Goal: Information Seeking & Learning: Learn about a topic

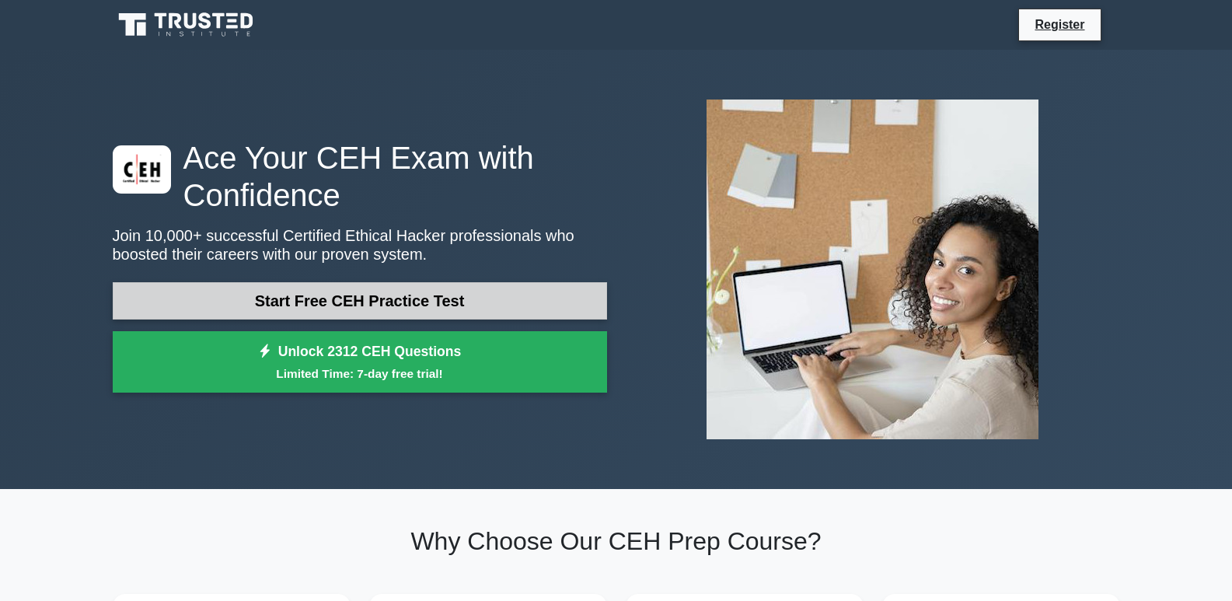
click at [391, 308] on link "Start Free CEH Practice Test" at bounding box center [360, 300] width 494 height 37
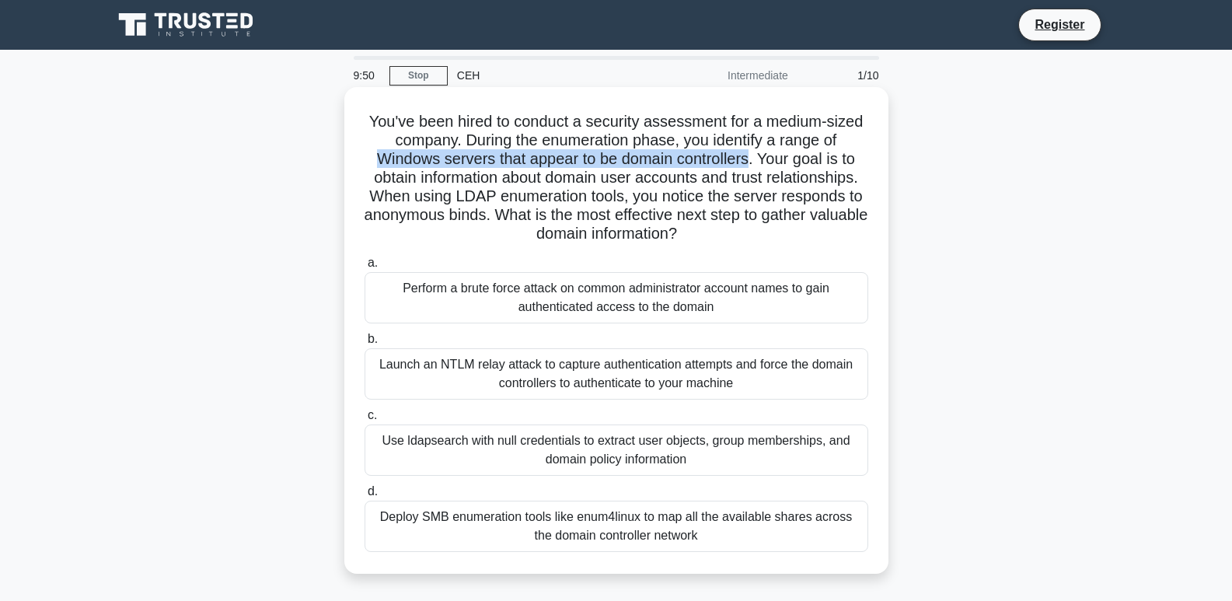
drag, startPoint x: 375, startPoint y: 160, endPoint x: 755, endPoint y: 169, distance: 380.1
click at [755, 169] on h5 "You've been hired to conduct a security assessment for a medium-sized company. …" at bounding box center [616, 178] width 507 height 132
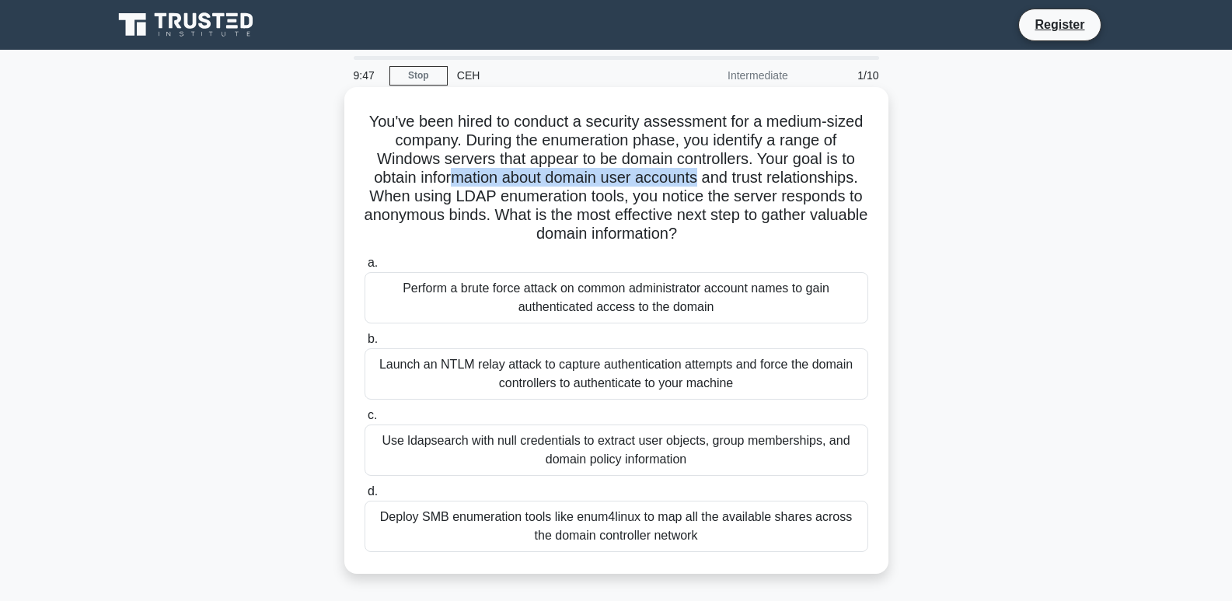
drag, startPoint x: 451, startPoint y: 186, endPoint x: 699, endPoint y: 182, distance: 248.0
click at [699, 182] on h5 "You've been hired to conduct a security assessment for a medium-sized company. …" at bounding box center [616, 178] width 507 height 132
click at [471, 200] on h5 "You've been hired to conduct a security assessment for a medium-sized company. …" at bounding box center [616, 178] width 507 height 132
drag, startPoint x: 456, startPoint y: 201, endPoint x: 647, endPoint y: 195, distance: 190.5
click at [647, 195] on h5 "You've been hired to conduct a security assessment for a medium-sized company. …" at bounding box center [616, 178] width 507 height 132
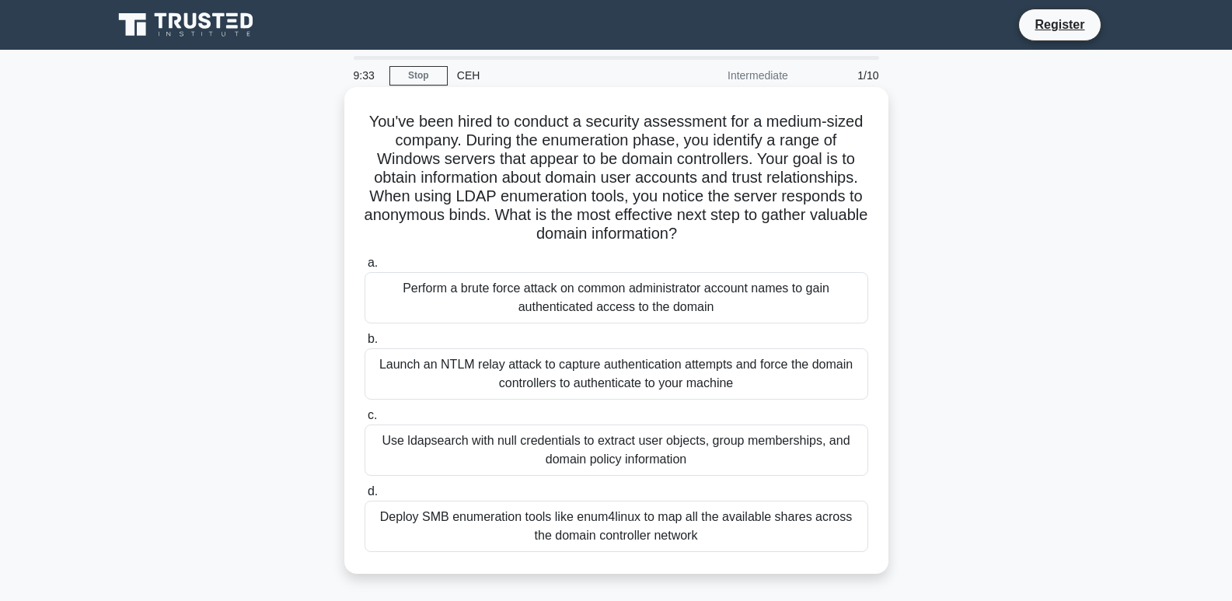
click at [433, 373] on div "Launch an NTLM relay attack to capture authentication attempts and force the do…" at bounding box center [616, 373] width 504 height 51
click at [364, 344] on input "b. Launch an NTLM relay attack to capture authentication attempts and force the…" at bounding box center [364, 339] width 0 height 10
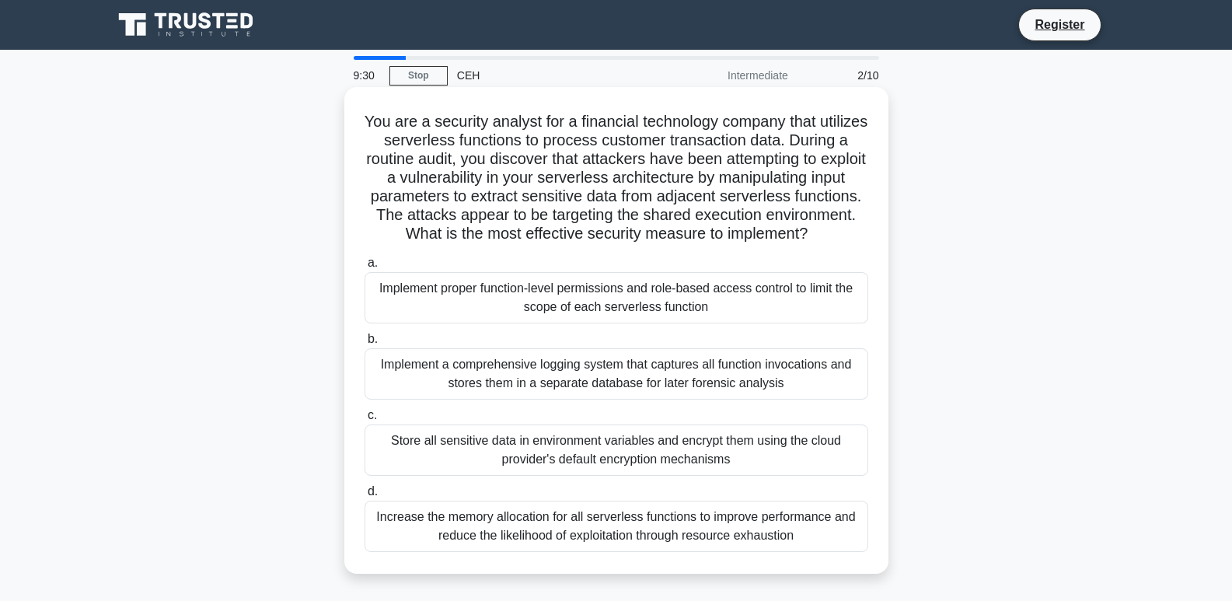
click at [371, 269] on span "a." at bounding box center [373, 262] width 10 height 13
click at [364, 268] on input "a. Implement proper function-level permissions and role-based access control to…" at bounding box center [364, 263] width 0 height 10
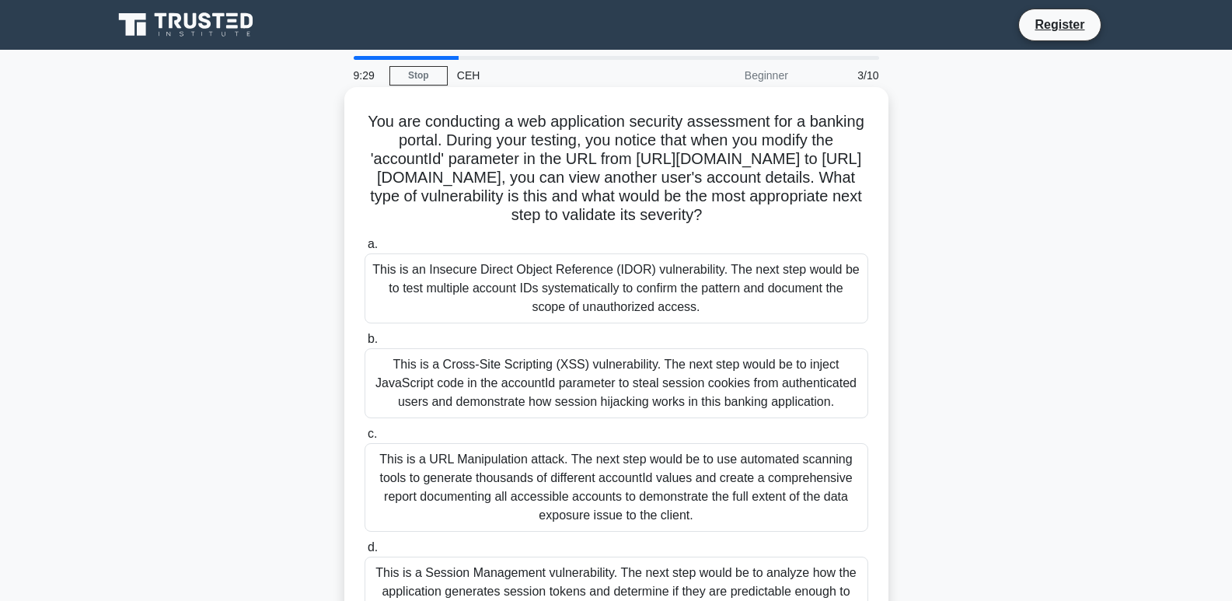
click at [469, 380] on label "b. This is a Cross-Site Scripting (XSS) vulnerability. The next step would be t…" at bounding box center [616, 374] width 504 height 89
click at [364, 344] on input "b. This is a Cross-Site Scripting (XSS) vulnerability. The next step would be t…" at bounding box center [364, 339] width 0 height 10
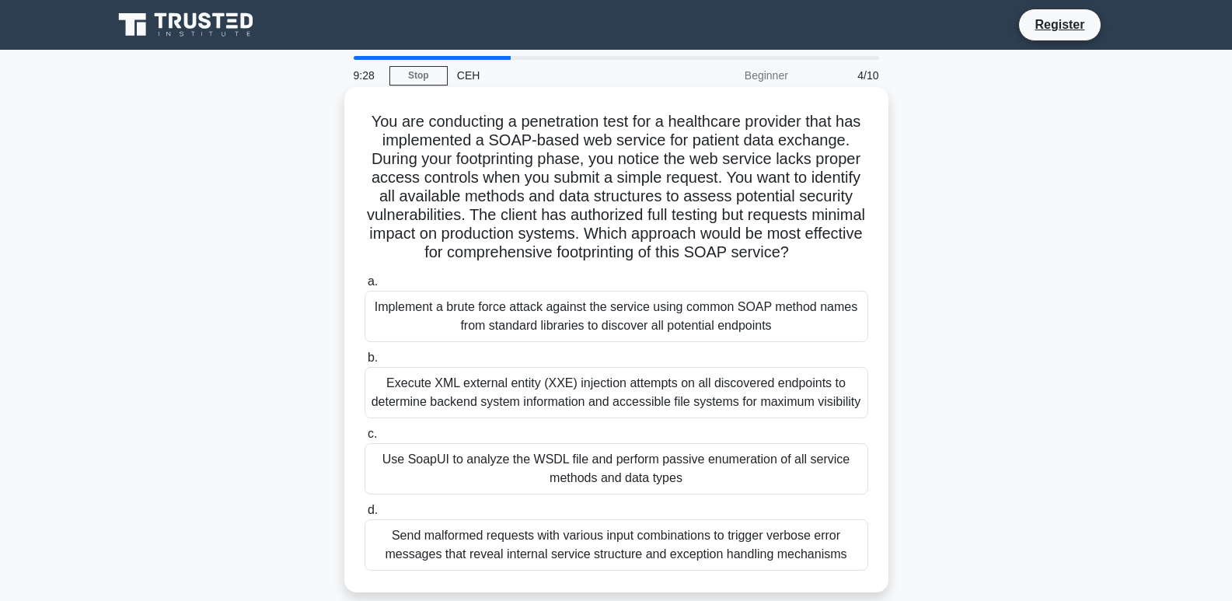
click at [484, 452] on label "c. Use SoapUI to analyze the WSDL file and perform passive enumeration of all s…" at bounding box center [616, 459] width 504 height 70
click at [364, 439] on input "c. Use SoapUI to analyze the WSDL file and perform passive enumeration of all s…" at bounding box center [364, 434] width 0 height 10
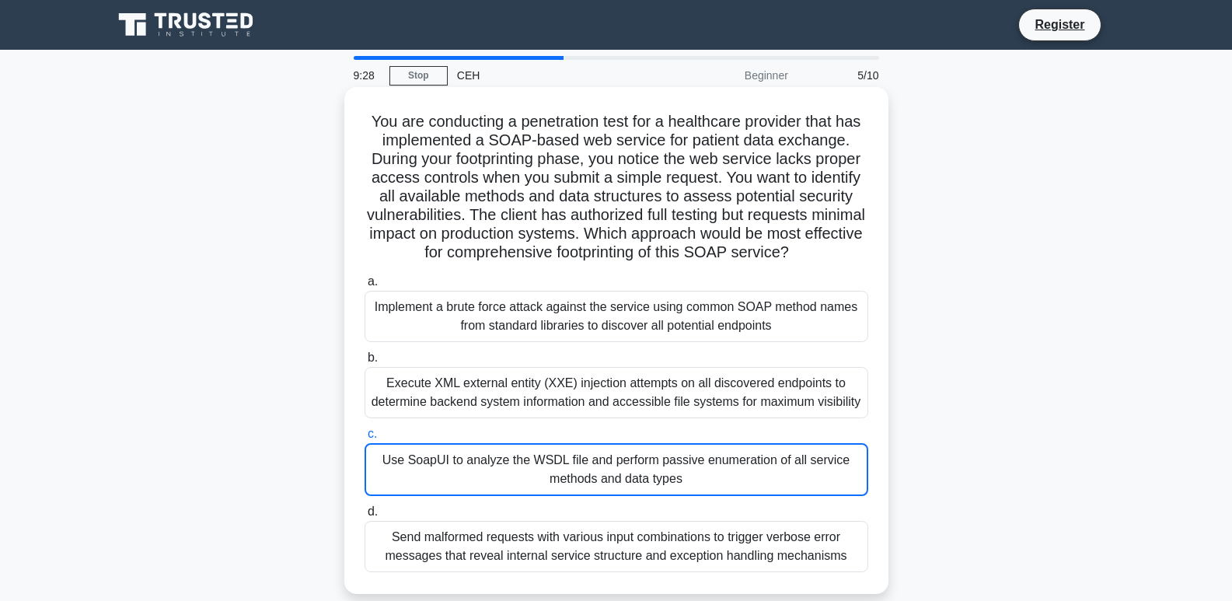
click at [507, 494] on div "Use SoapUI to analyze the WSDL file and perform passive enumeration of all serv…" at bounding box center [616, 469] width 504 height 53
click at [364, 439] on input "c. Use SoapUI to analyze the WSDL file and perform passive enumeration of all s…" at bounding box center [364, 434] width 0 height 10
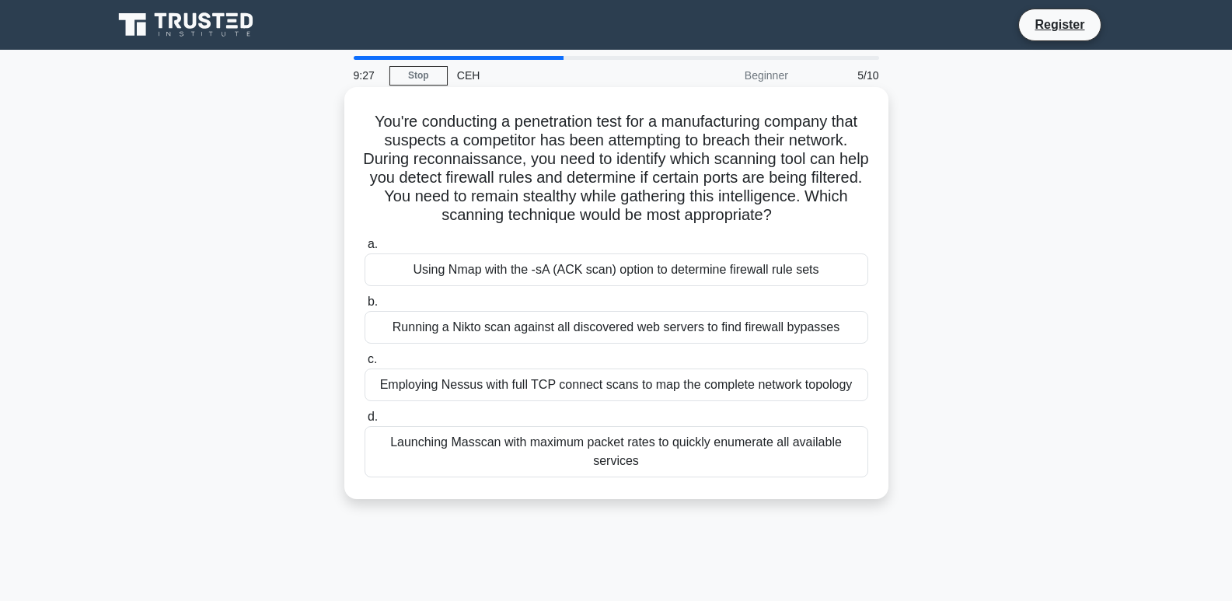
click at [495, 460] on div "Launching Masscan with maximum packet rates to quickly enumerate all available …" at bounding box center [616, 451] width 504 height 51
click at [364, 422] on input "d. Launching Masscan with maximum packet rates to quickly enumerate all availab…" at bounding box center [364, 417] width 0 height 10
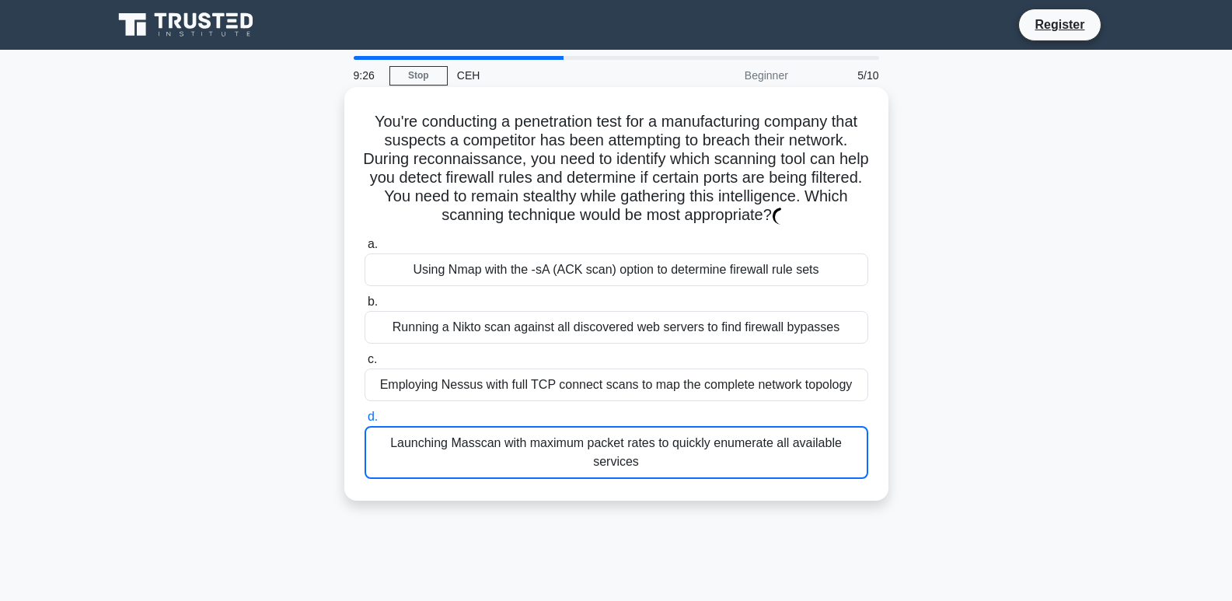
click at [494, 441] on div "Launching Masscan with maximum packet rates to quickly enumerate all available …" at bounding box center [616, 452] width 504 height 53
click at [364, 422] on input "d. Launching Masscan with maximum packet rates to quickly enumerate all availab…" at bounding box center [364, 417] width 0 height 10
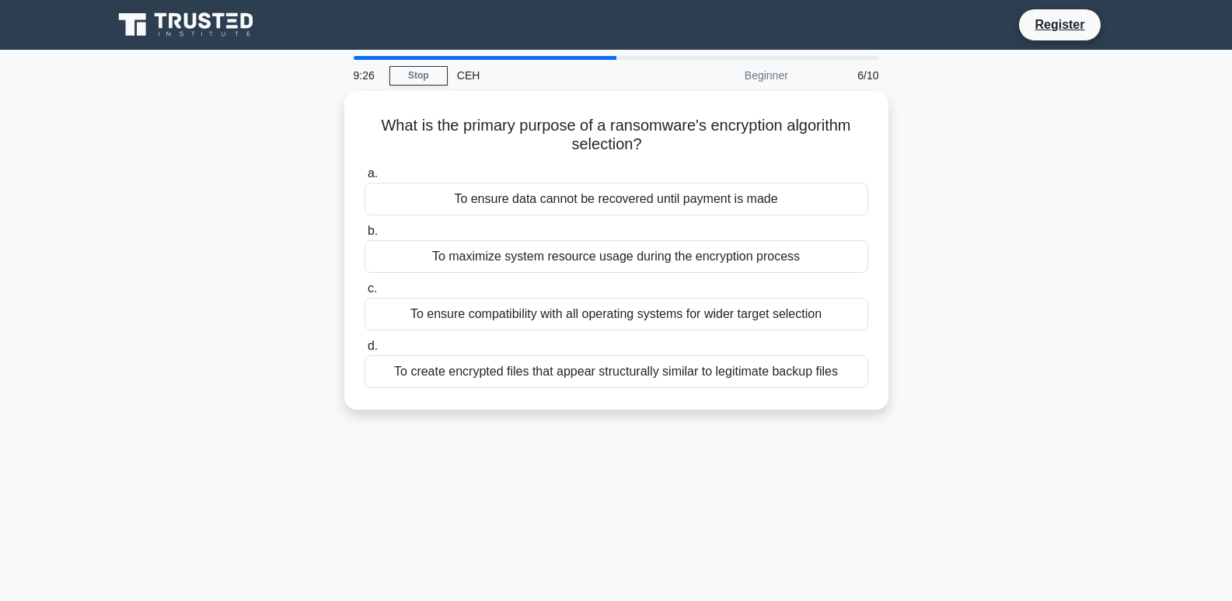
click at [491, 400] on div "What is the primary purpose of a ransomware's encryption algorithm selection? .…" at bounding box center [617, 250] width 532 height 306
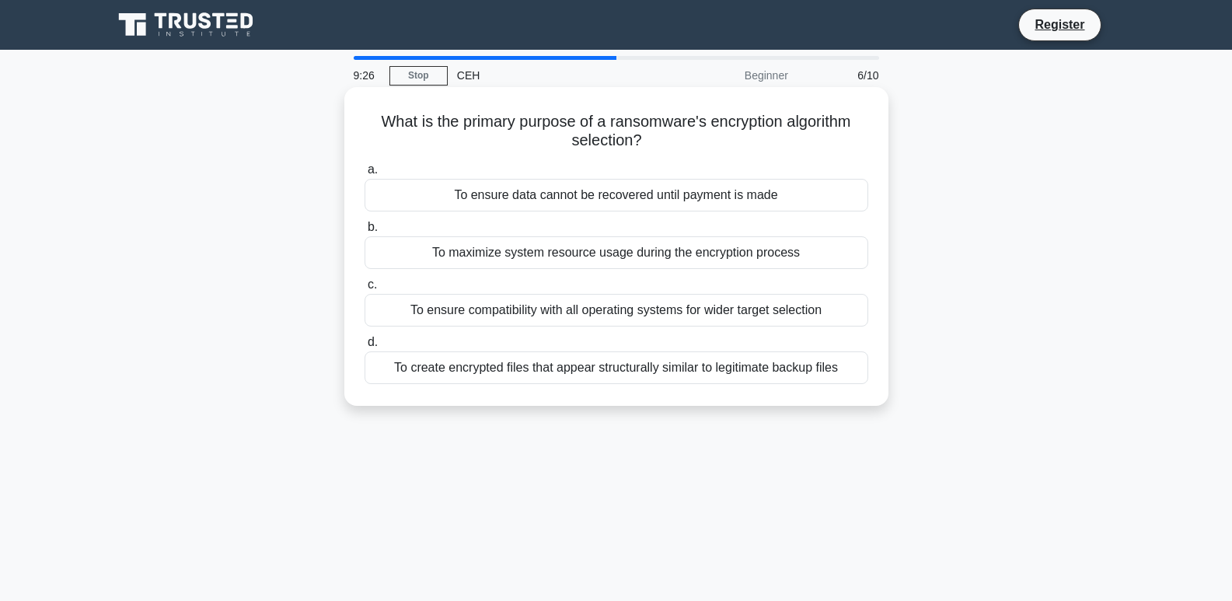
drag, startPoint x: 490, startPoint y: 398, endPoint x: 487, endPoint y: 351, distance: 47.5
click at [490, 387] on div "What is the primary purpose of a ransomware's encryption algorithm selection? .…" at bounding box center [617, 246] width 532 height 306
click at [487, 351] on label "d. To create encrypted files that appear structurally similar to legitimate bac…" at bounding box center [616, 358] width 504 height 51
click at [364, 347] on input "d. To create encrypted files that appear structurally similar to legitimate bac…" at bounding box center [364, 342] width 0 height 10
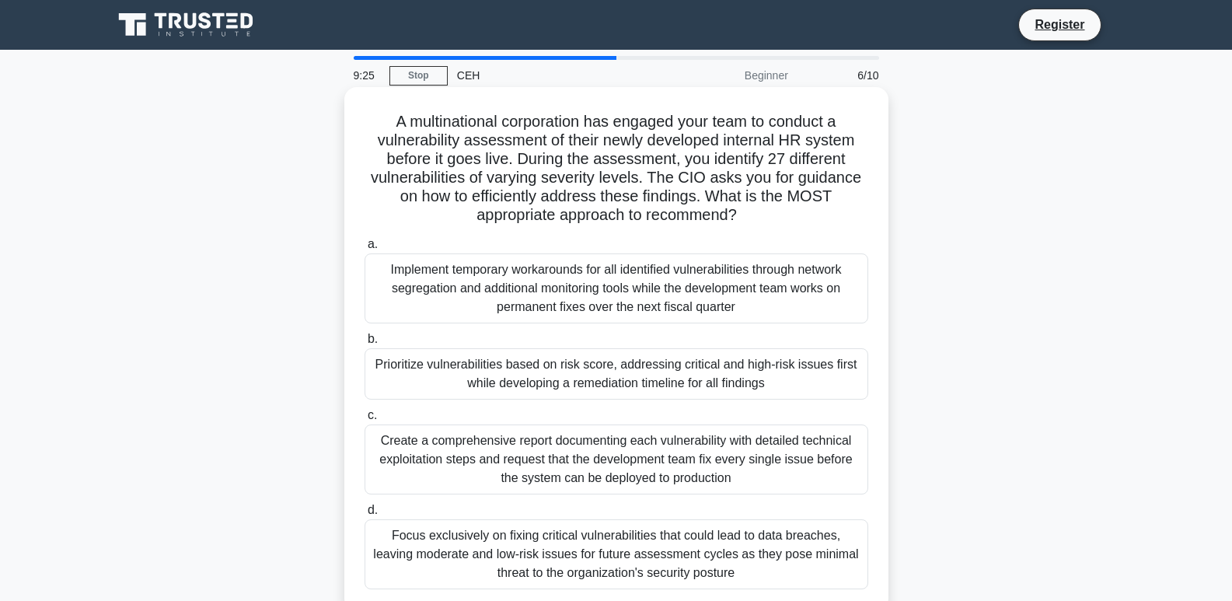
click at [484, 301] on div "Implement temporary workarounds for all identified vulnerabilities through netw…" at bounding box center [616, 288] width 504 height 70
click at [364, 249] on input "a. Implement temporary workarounds for all identified vulnerabilities through n…" at bounding box center [364, 244] width 0 height 10
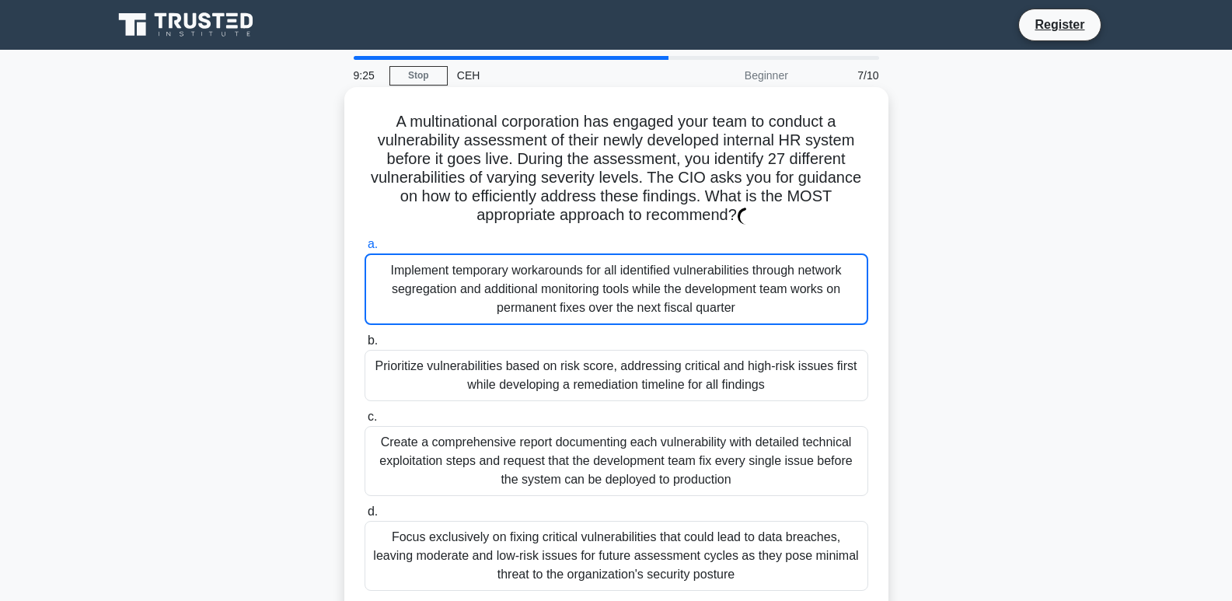
click at [483, 298] on div "Implement temporary workarounds for all identified vulnerabilities through netw…" at bounding box center [616, 289] width 504 height 72
click at [483, 313] on div "Implement temporary workarounds for all identified vulnerabilities through netw…" at bounding box center [616, 289] width 504 height 72
click at [364, 249] on input "a. Implement temporary workarounds for all identified vulnerabilities through n…" at bounding box center [364, 244] width 0 height 10
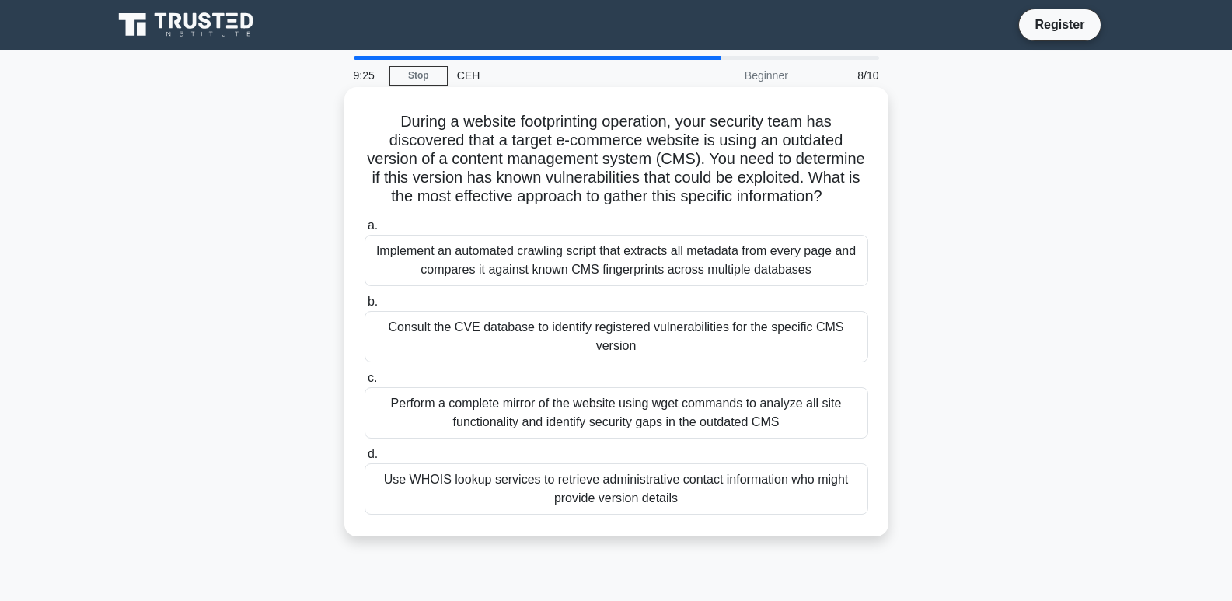
drag, startPoint x: 490, startPoint y: 326, endPoint x: 492, endPoint y: 344, distance: 17.3
click at [490, 331] on label "b. Consult the CVE database to identify registered vulnerabilities for the spec…" at bounding box center [616, 327] width 504 height 70
click at [492, 346] on div "Consult the CVE database to identify registered vulnerabilities for the specifi…" at bounding box center [616, 336] width 504 height 51
click at [364, 307] on input "b. Consult the CVE database to identify registered vulnerabilities for the spec…" at bounding box center [364, 302] width 0 height 10
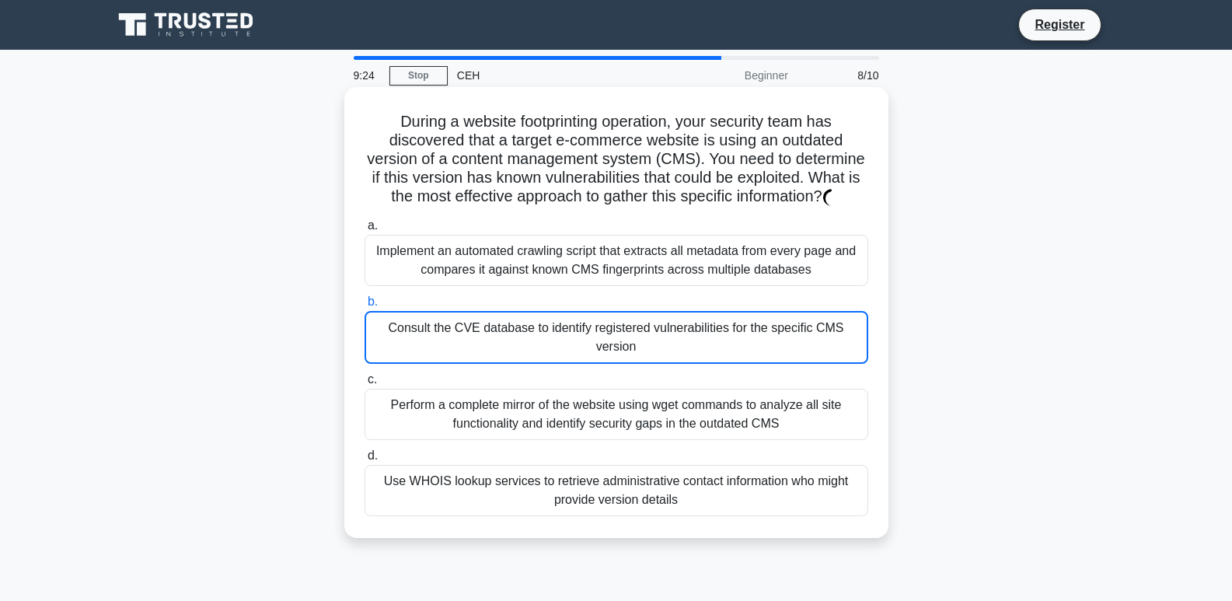
drag, startPoint x: 493, startPoint y: 351, endPoint x: 494, endPoint y: 366, distance: 15.6
click at [493, 353] on div "Consult the CVE database to identify registered vulnerabilities for the specifi…" at bounding box center [616, 337] width 504 height 53
click at [364, 307] on input "b. Consult the CVE database to identify registered vulnerabilities for the spec…" at bounding box center [364, 302] width 0 height 10
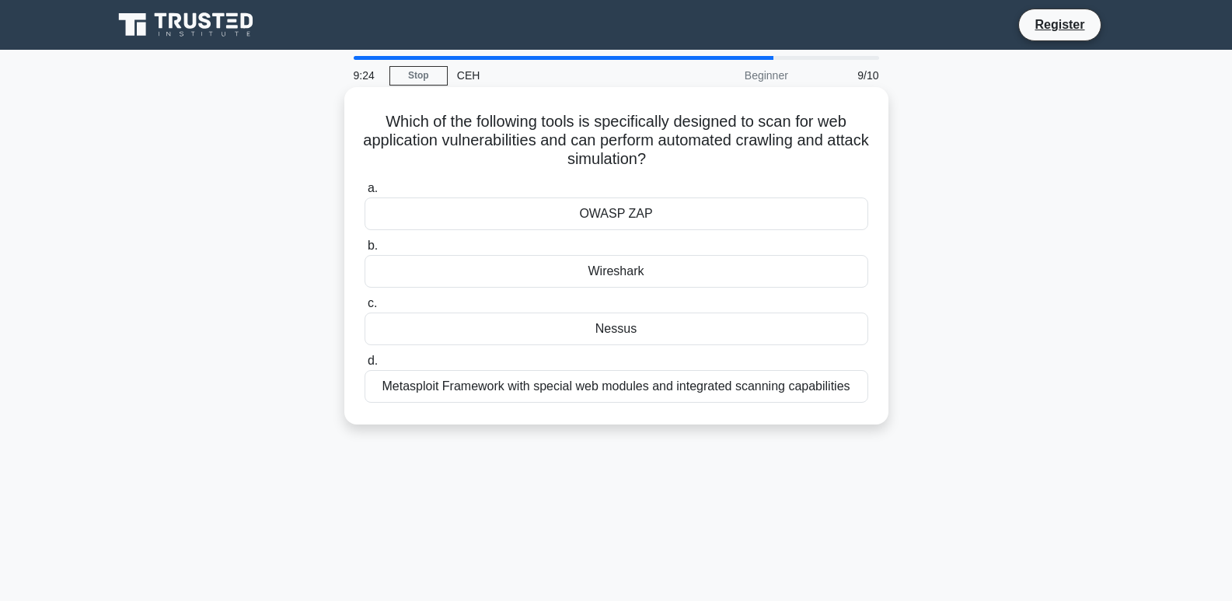
drag, startPoint x: 494, startPoint y: 366, endPoint x: 494, endPoint y: 392, distance: 25.6
click at [494, 392] on div "Metasploit Framework with special web modules and integrated scanning capabilit…" at bounding box center [616, 386] width 504 height 33
click at [364, 366] on input "d. Metasploit Framework with special web modules and integrated scanning capabi…" at bounding box center [364, 361] width 0 height 10
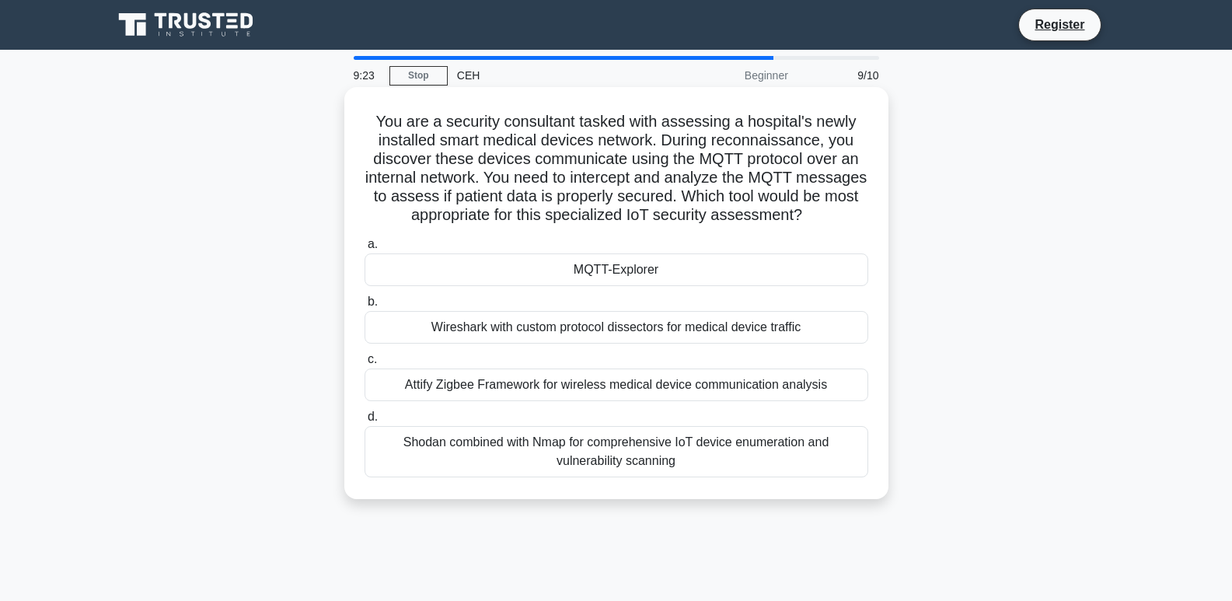
click at [495, 384] on label "c. Attify Zigbee Framework for wireless medical device communication analysis" at bounding box center [616, 375] width 504 height 51
click at [364, 364] on input "c. Attify Zigbee Framework for wireless medical device communication analysis" at bounding box center [364, 359] width 0 height 10
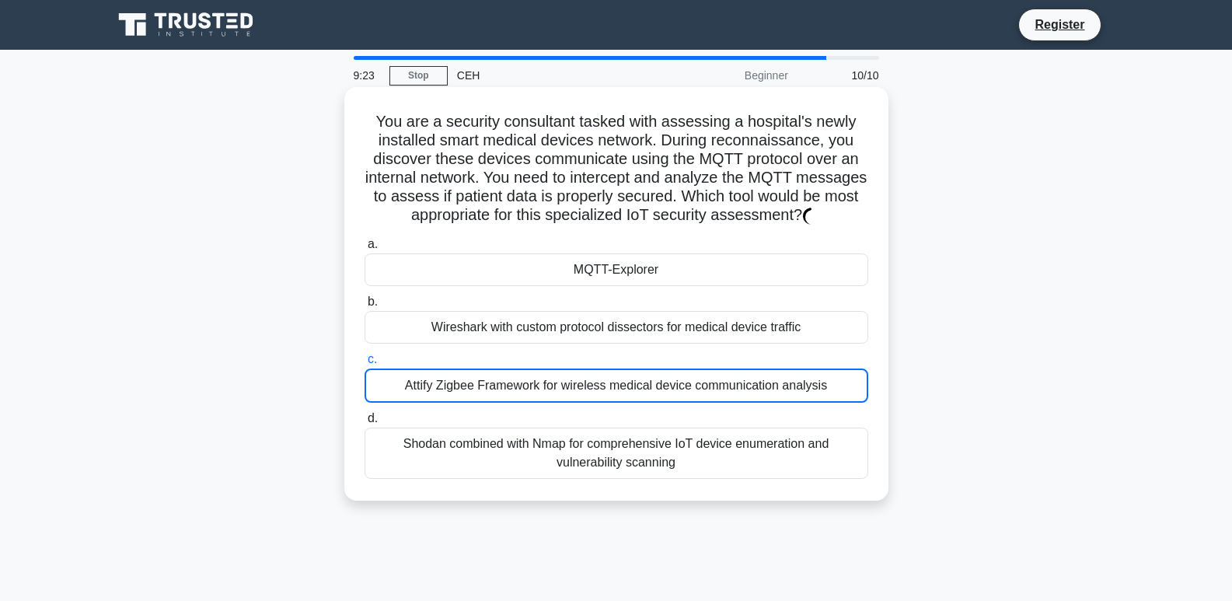
drag, startPoint x: 494, startPoint y: 368, endPoint x: 494, endPoint y: 322, distance: 45.9
click at [491, 349] on div "a. MQTT-Explorer b. Wireshark with custom protocol dissectors for medical devic…" at bounding box center [616, 357] width 522 height 250
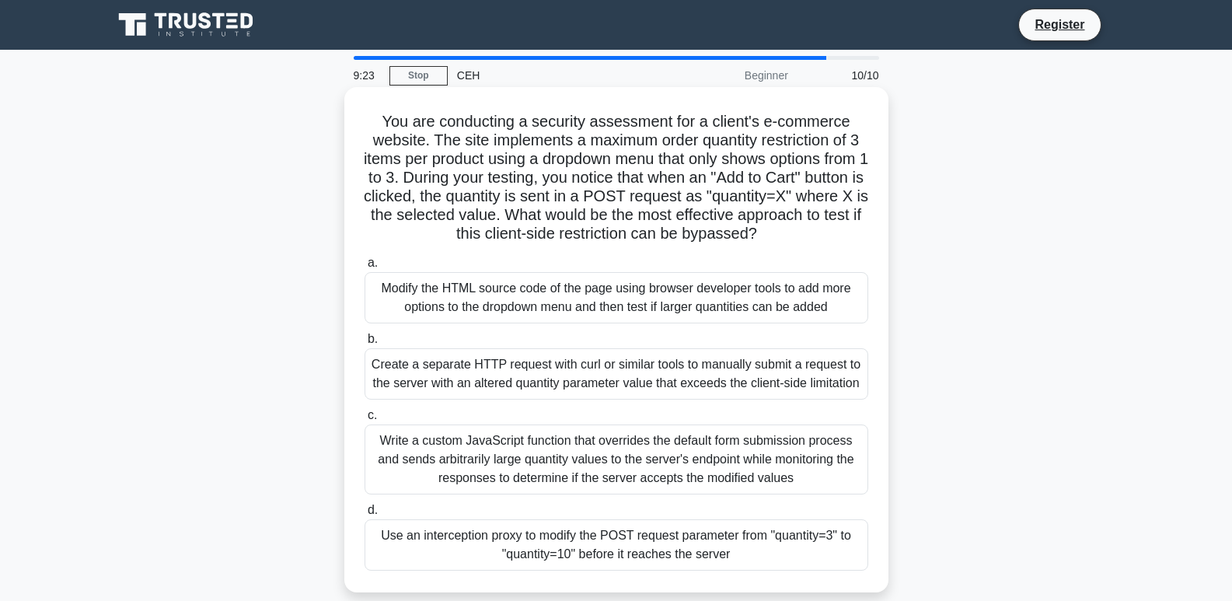
drag, startPoint x: 494, startPoint y: 321, endPoint x: 494, endPoint y: 305, distance: 16.3
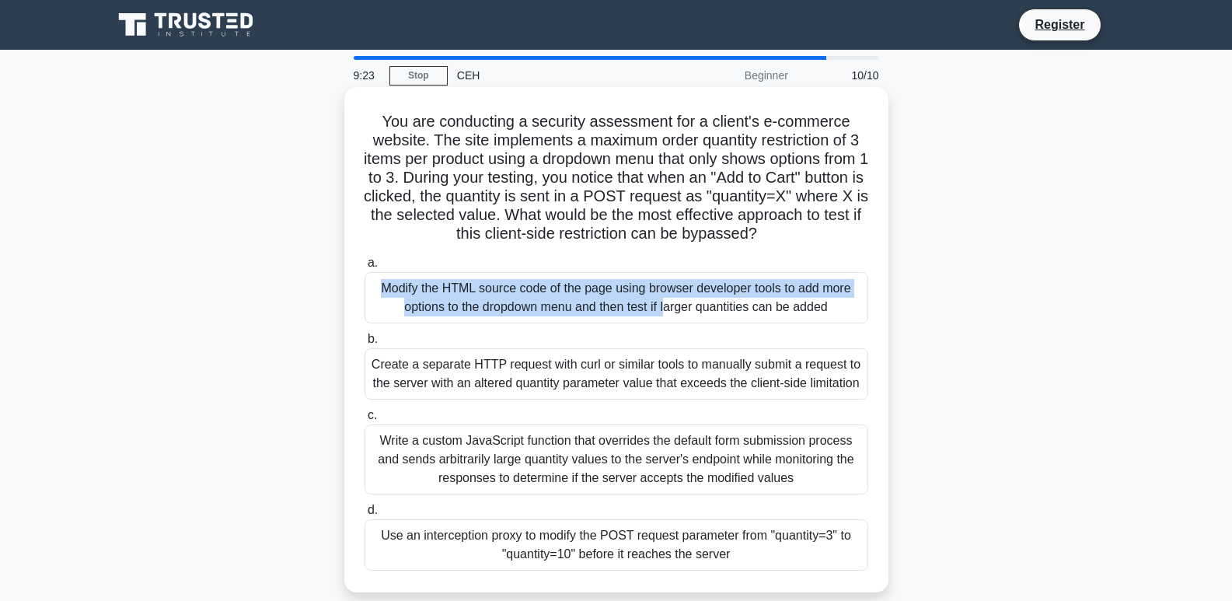
drag, startPoint x: 494, startPoint y: 288, endPoint x: 494, endPoint y: 270, distance: 17.1
click at [494, 280] on label "a. Modify the HTML source code of the page using browser developer tools to add…" at bounding box center [616, 288] width 504 height 70
